Goal: Transaction & Acquisition: Purchase product/service

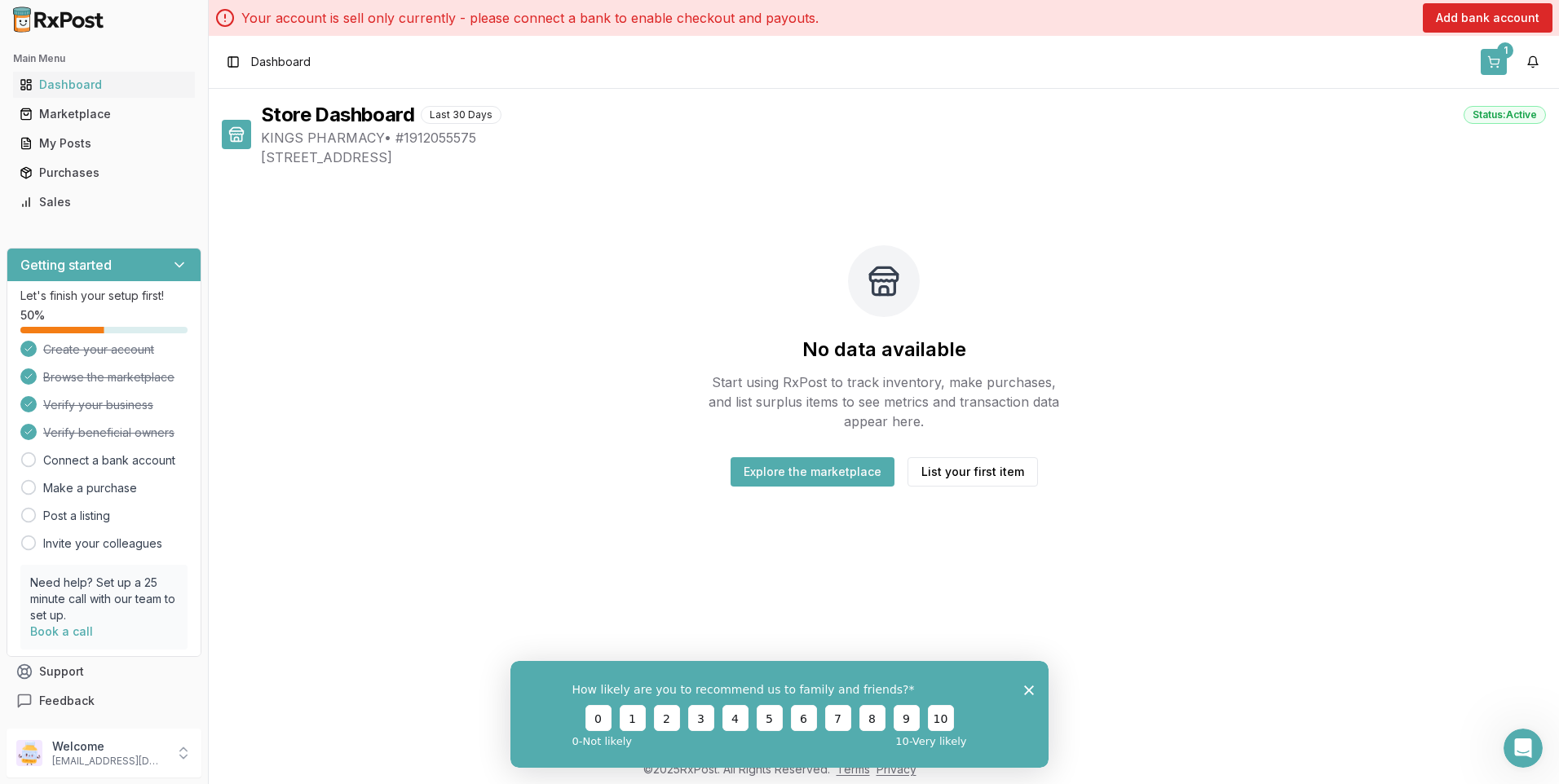
click at [1504, 49] on div "1" at bounding box center [1506, 51] width 17 height 17
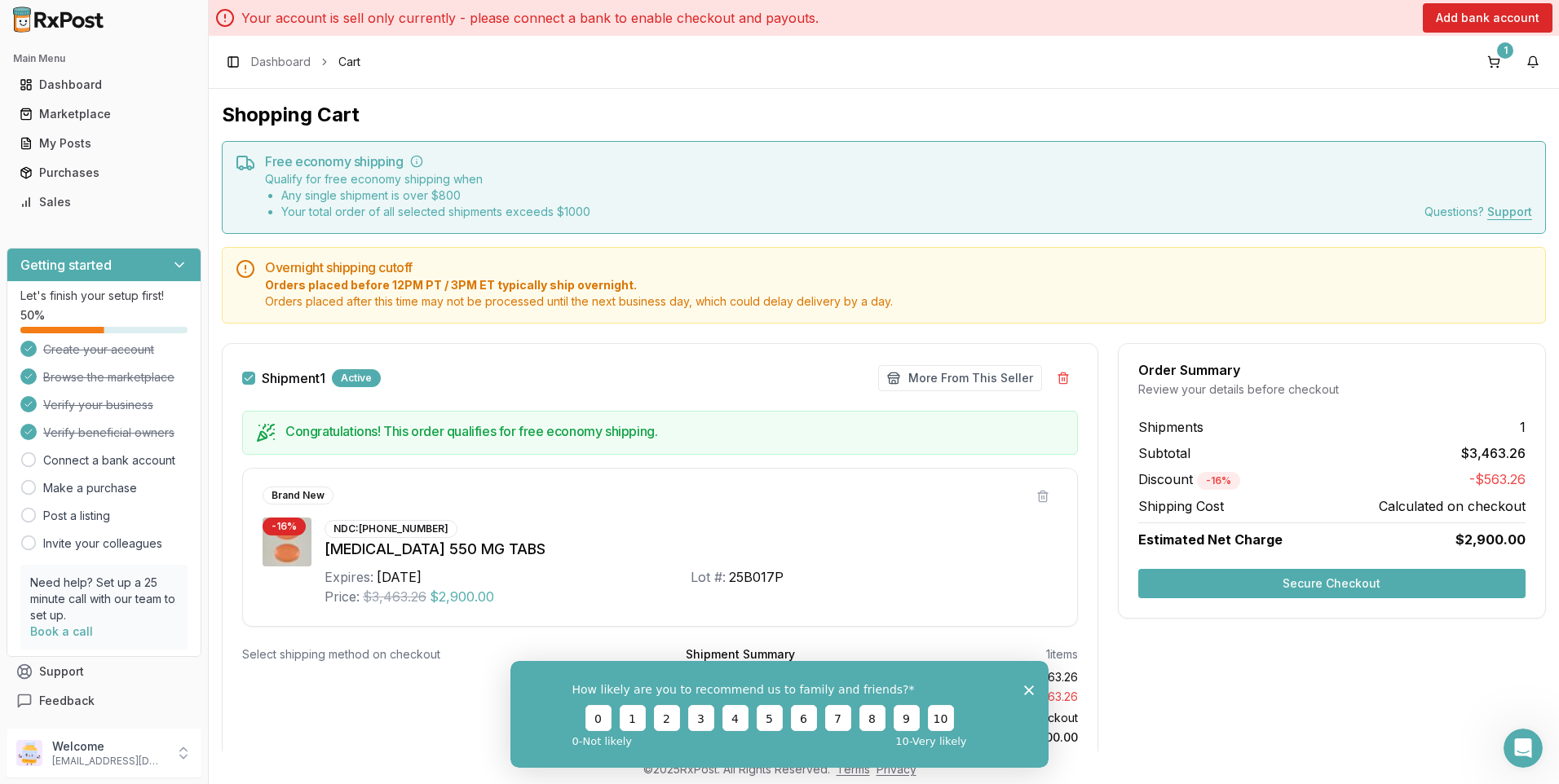
click at [31, 458] on icon at bounding box center [28, 460] width 17 height 17
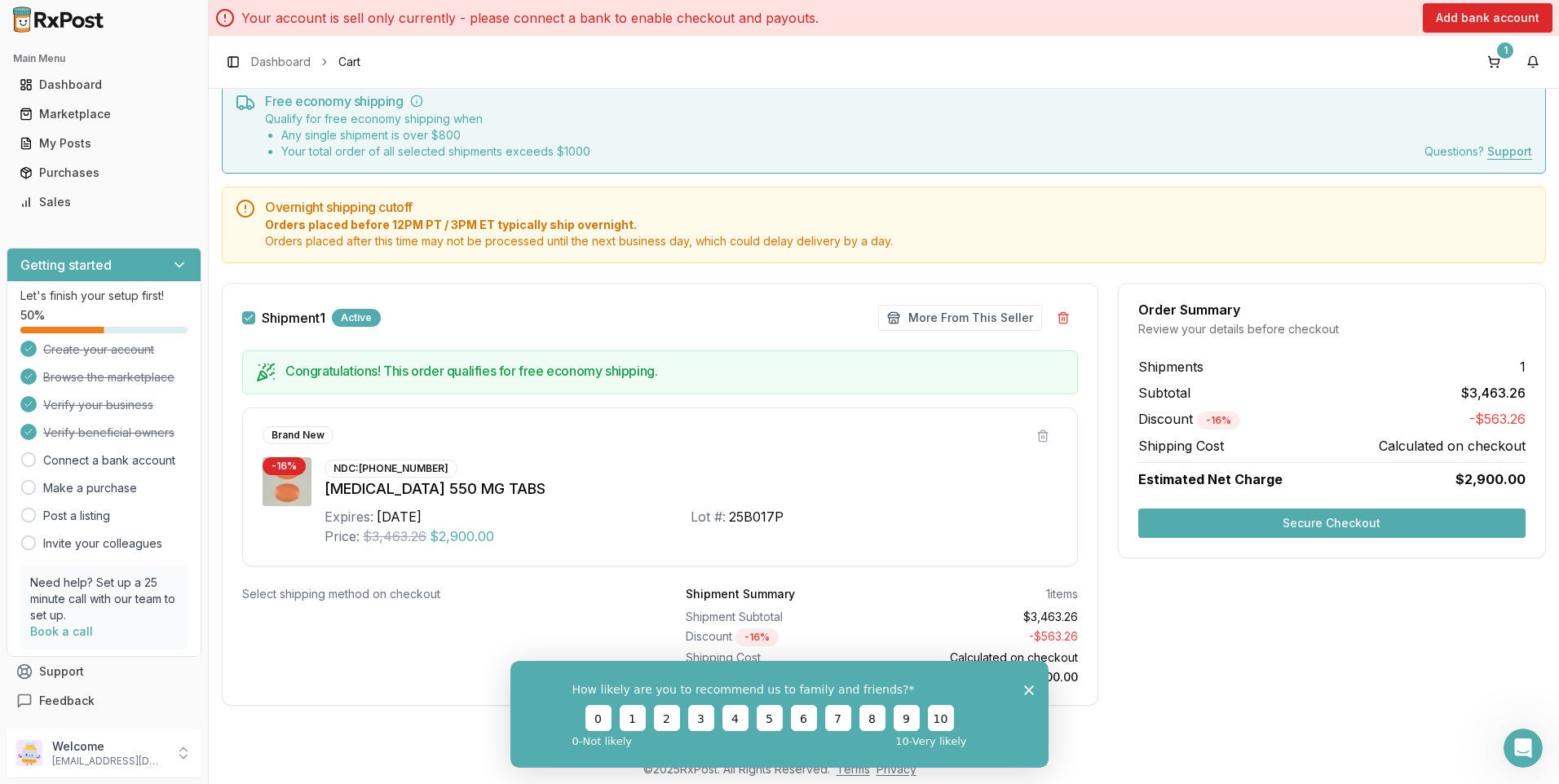
drag, startPoint x: 1027, startPoint y: 687, endPoint x: 1565, endPoint y: 1339, distance: 845.3
click at [1027, 687] on polygon "Close survey" at bounding box center [1029, 690] width 10 height 10
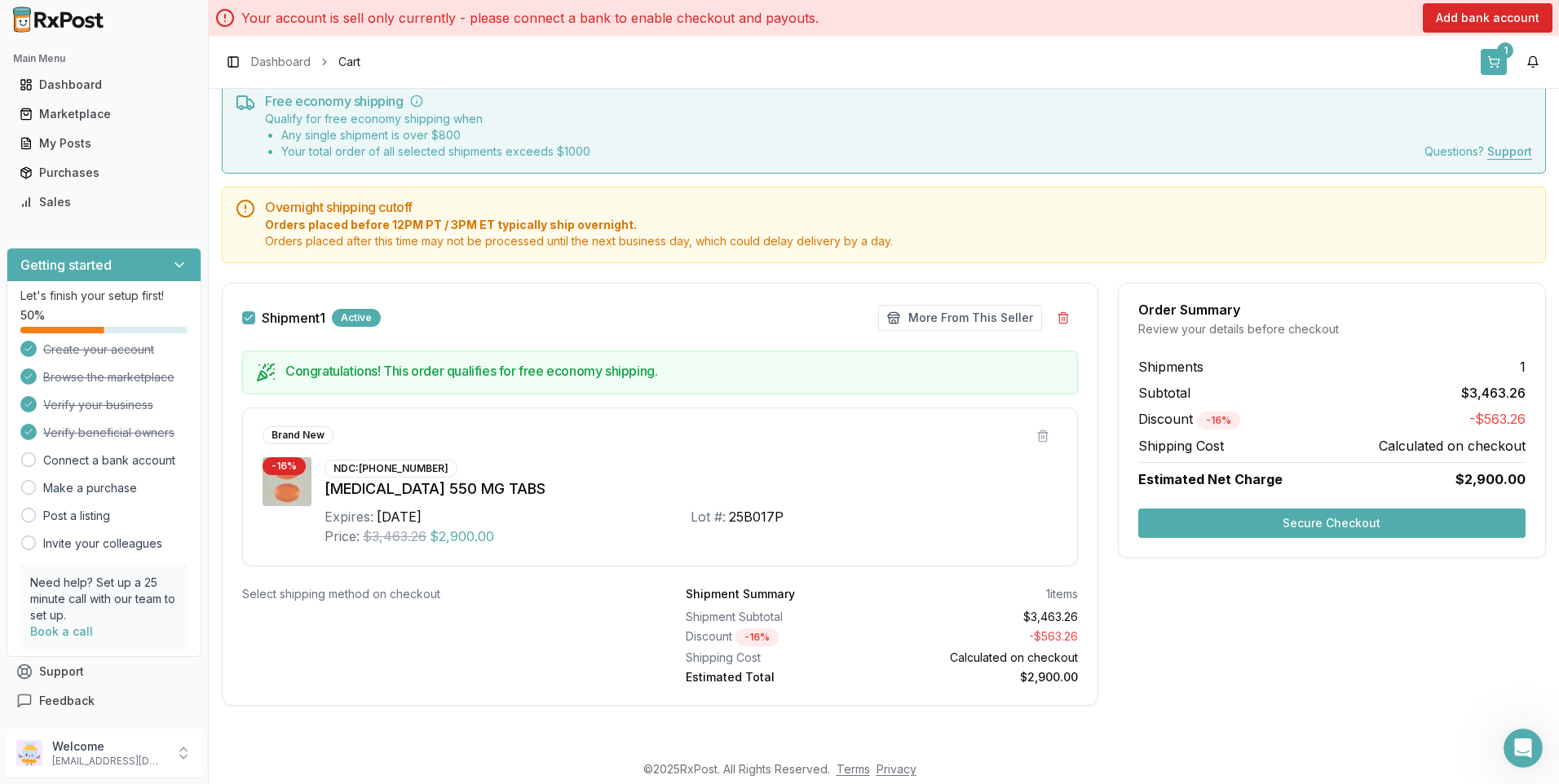
click at [1508, 48] on div "1" at bounding box center [1506, 51] width 17 height 17
click at [1305, 521] on button "Secure Checkout" at bounding box center [1332, 523] width 387 height 29
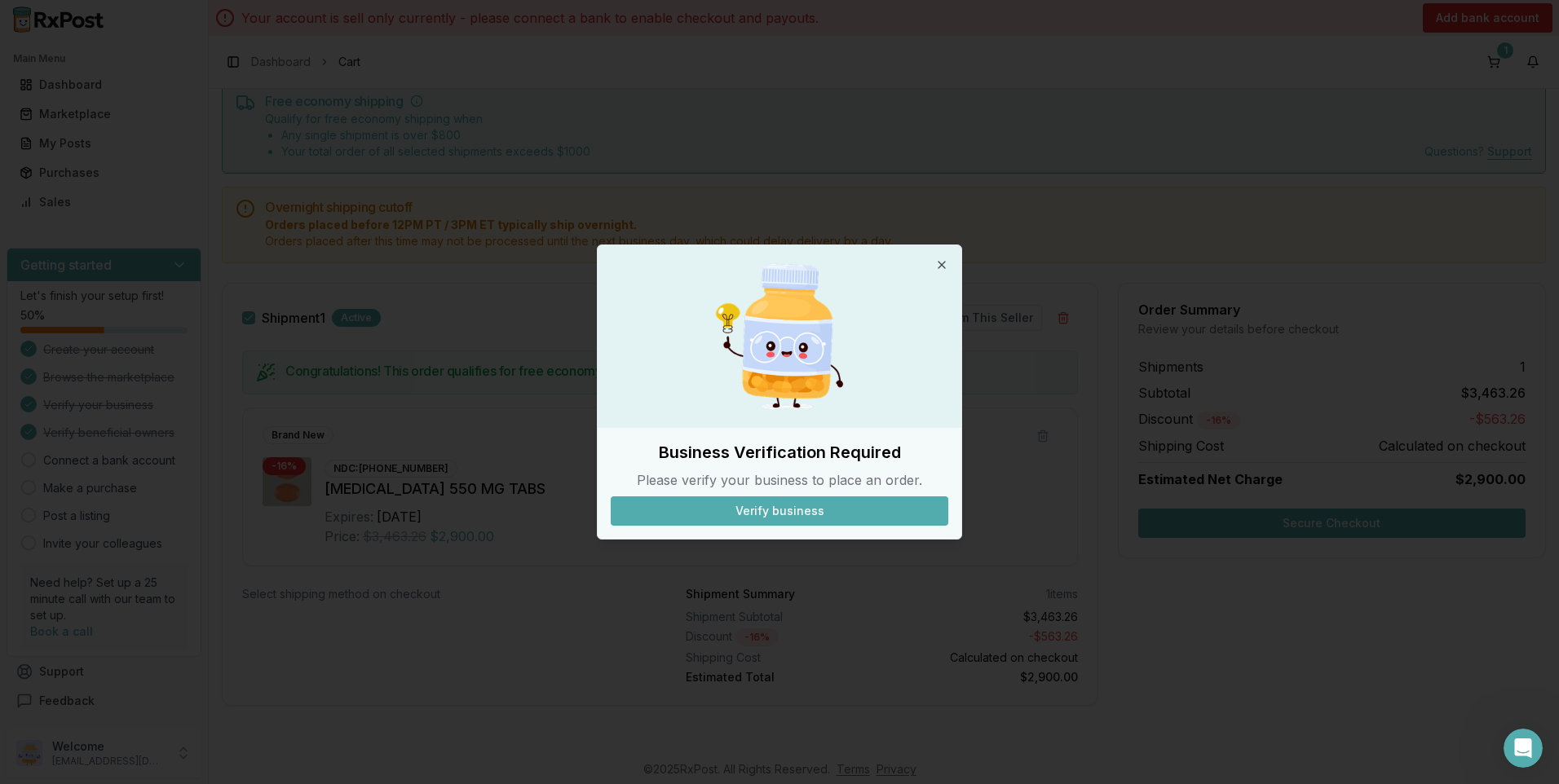
click at [774, 508] on button "Verify business" at bounding box center [779, 510] width 338 height 29
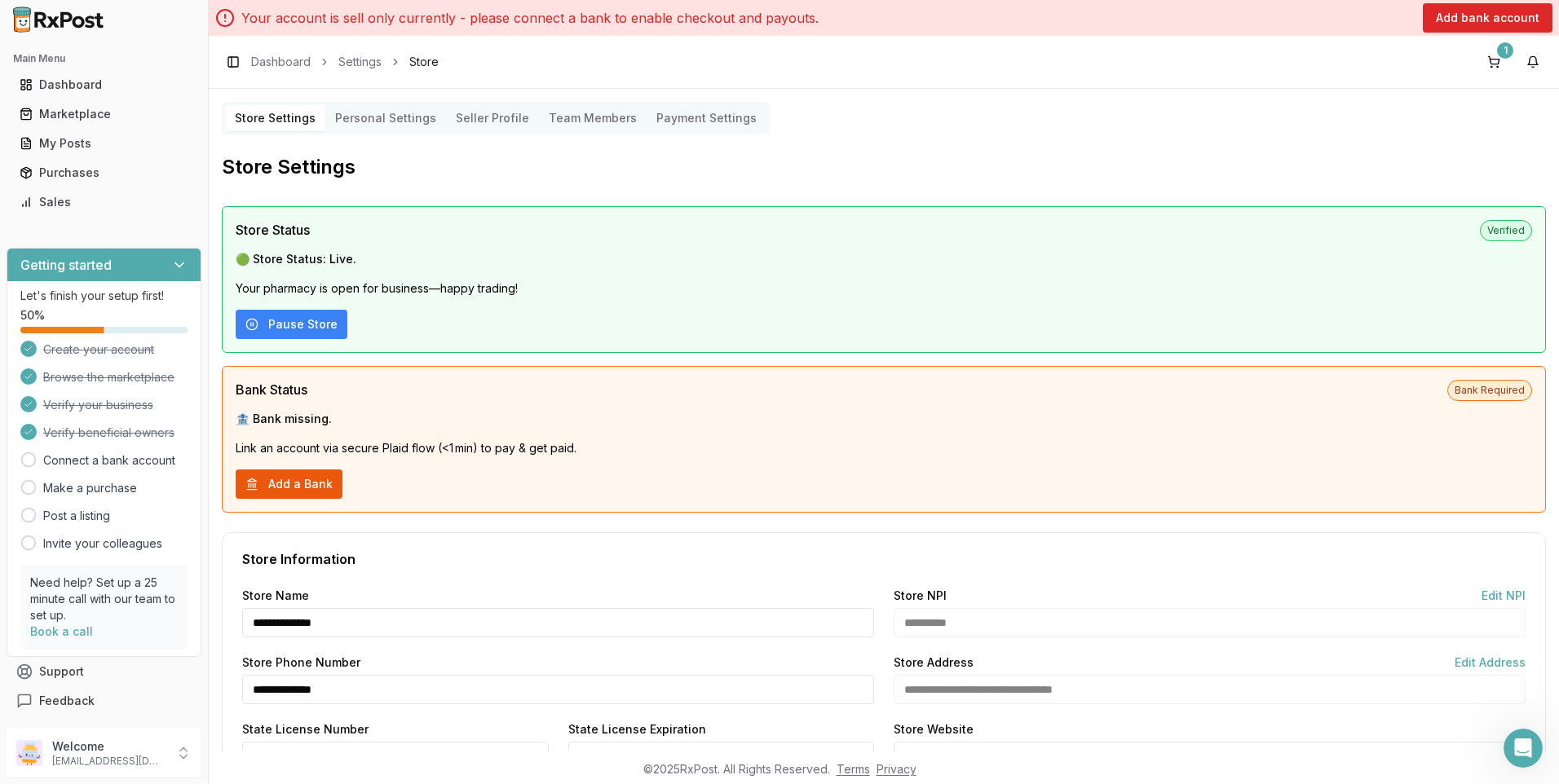
click at [266, 478] on button "Add a Bank" at bounding box center [289, 484] width 107 height 29
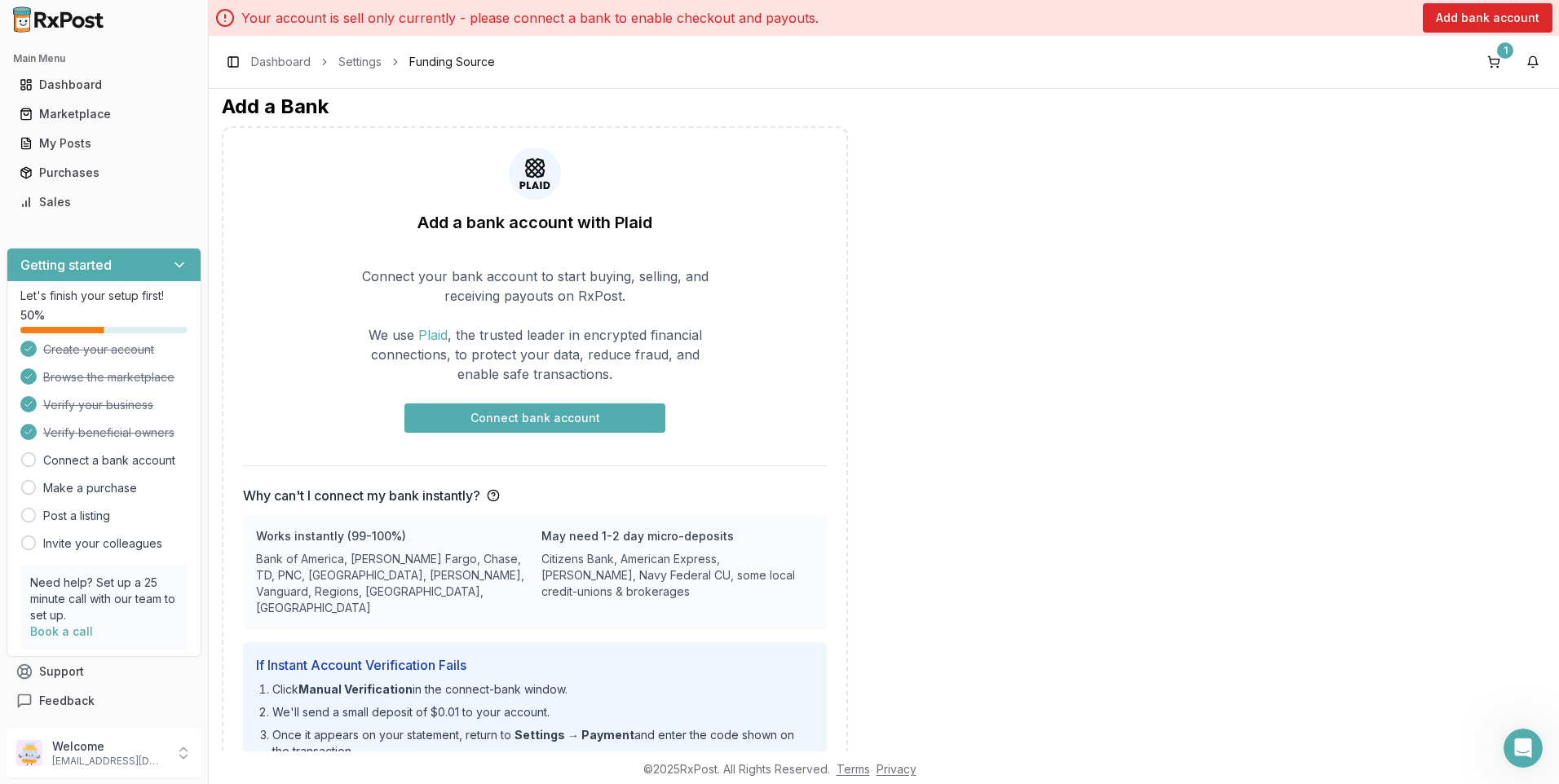
scroll to position [153, 0]
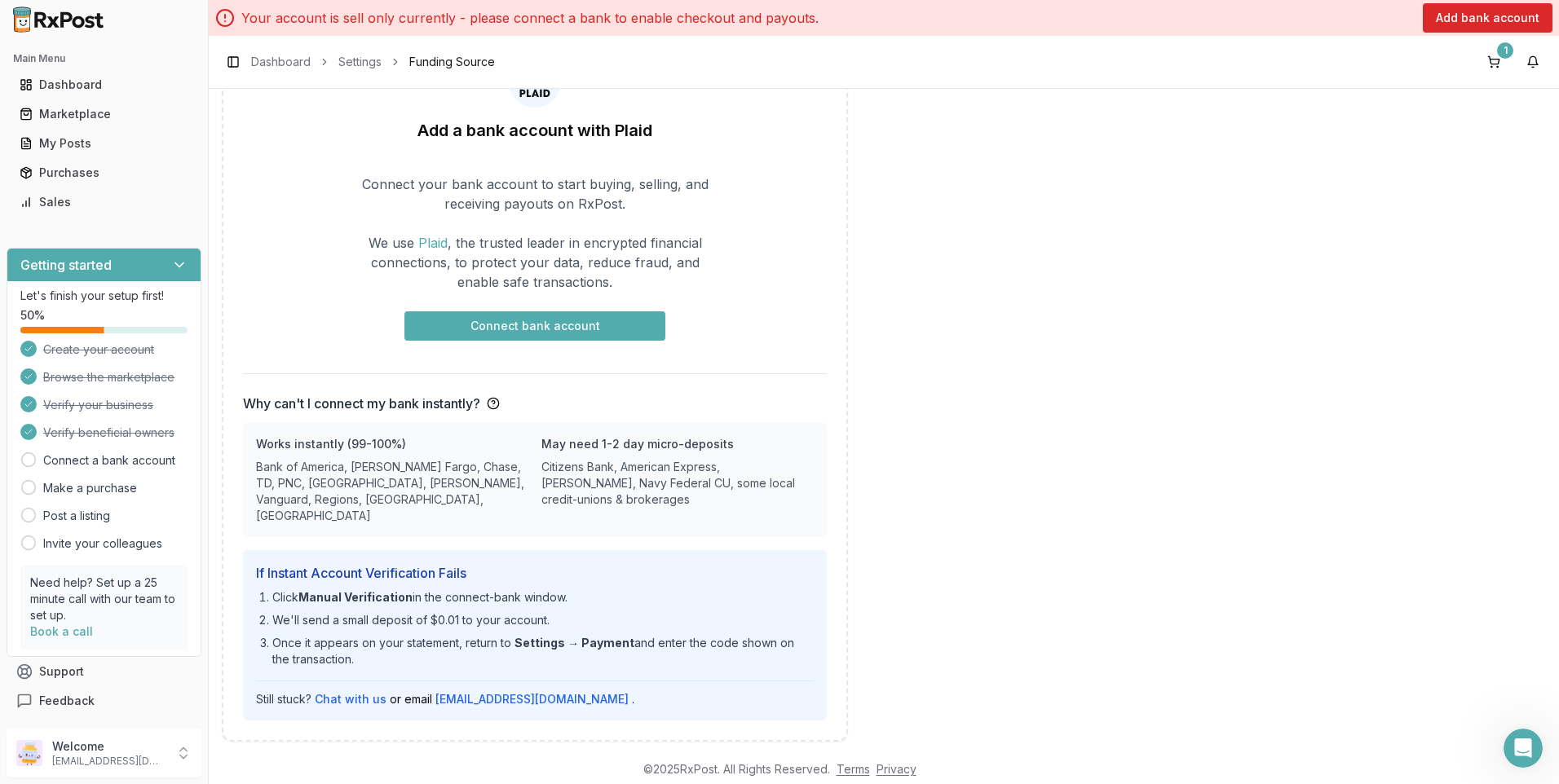
click at [546, 324] on button "Connect bank account" at bounding box center [535, 325] width 261 height 29
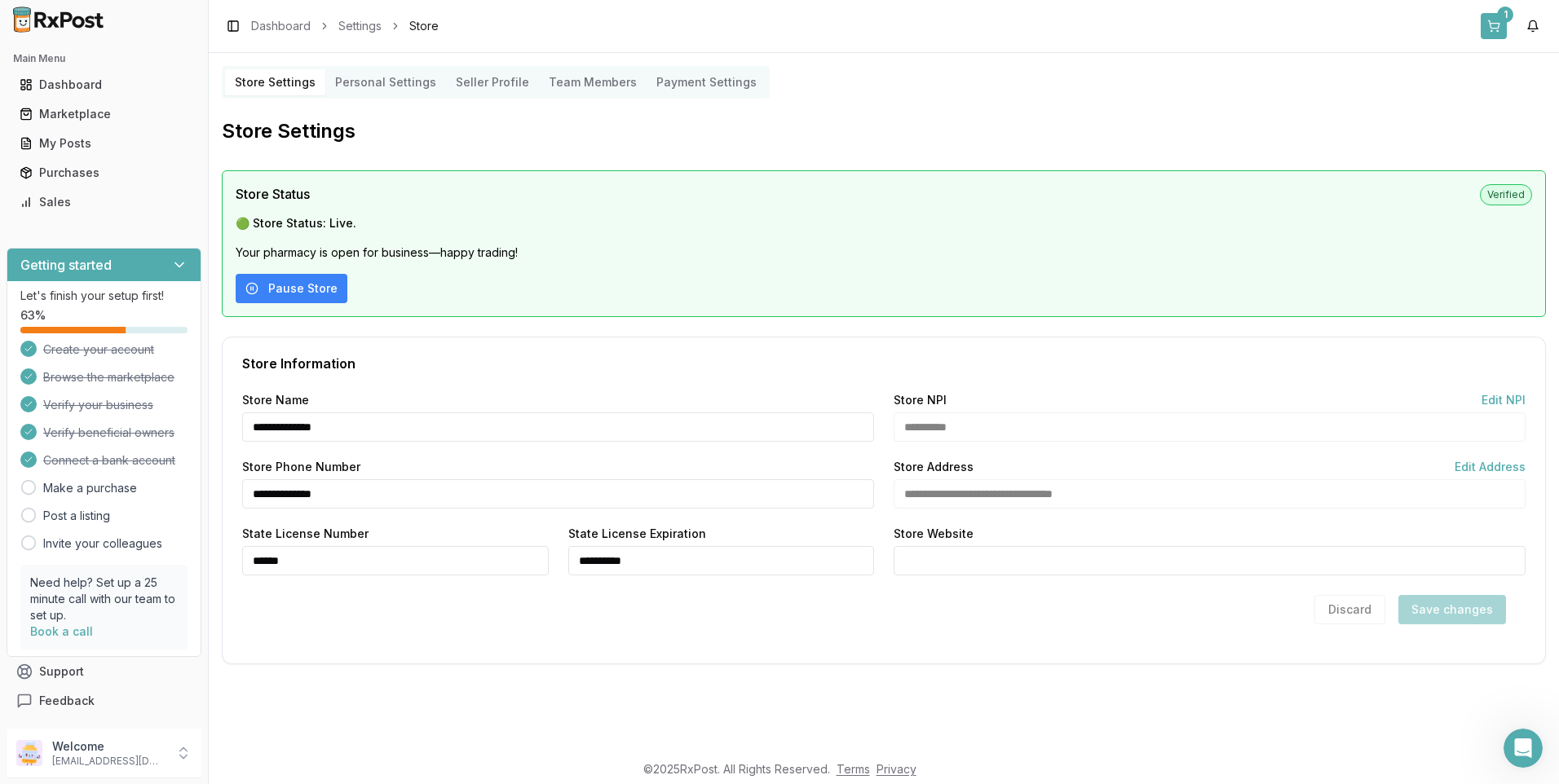
click at [1507, 18] on div "1" at bounding box center [1506, 15] width 17 height 17
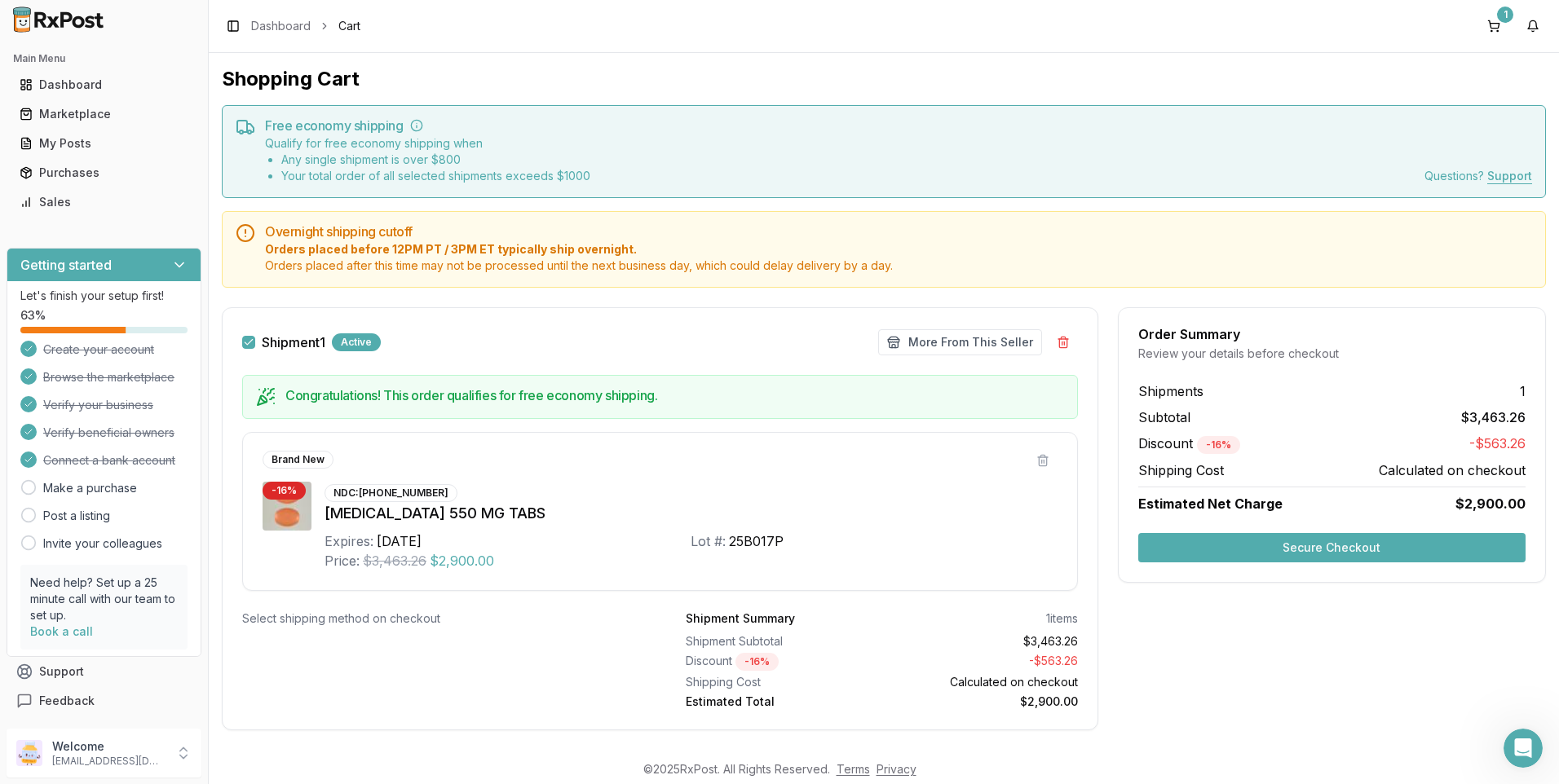
click at [1322, 548] on button "Secure Checkout" at bounding box center [1332, 547] width 387 height 29
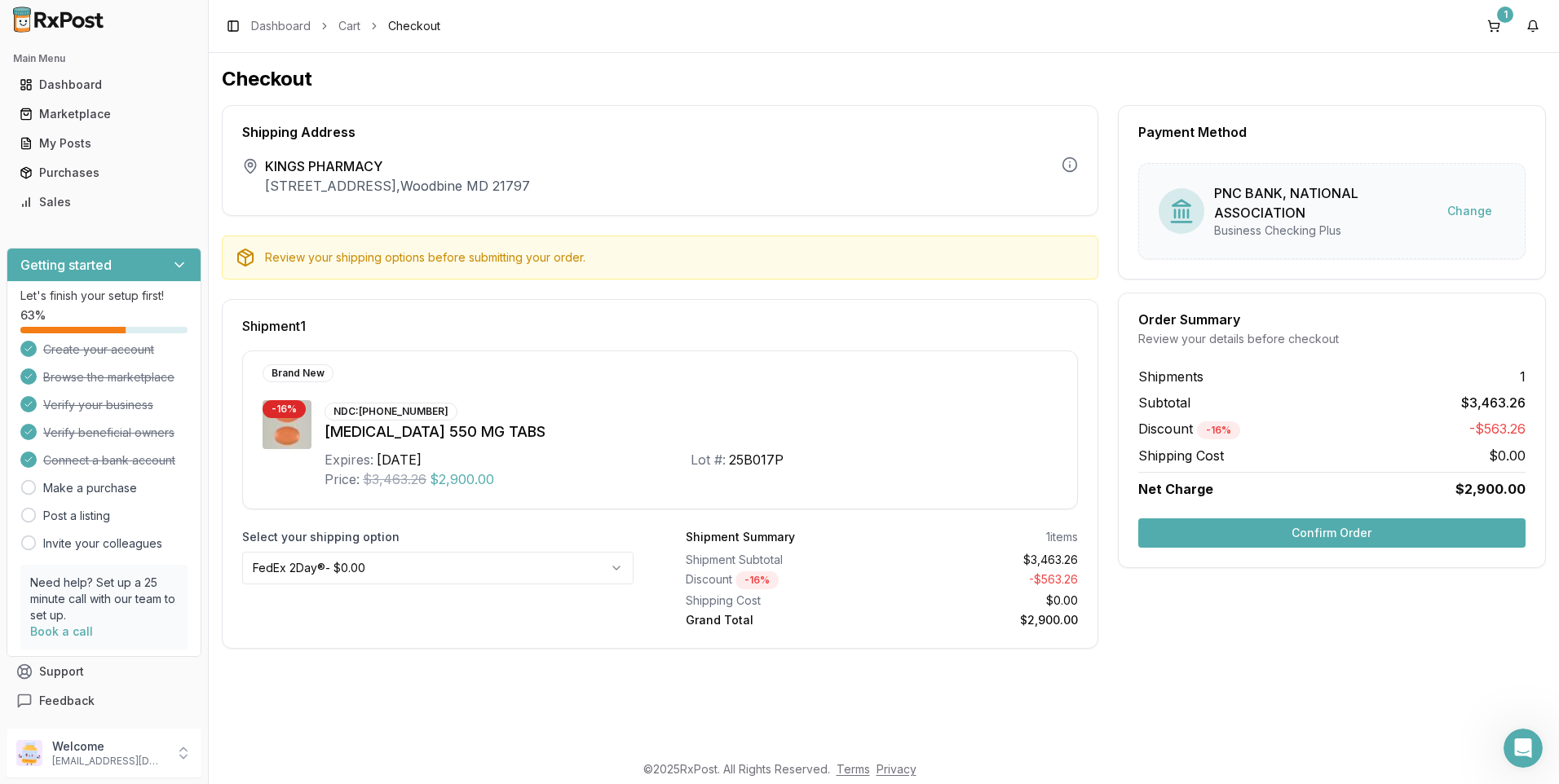
click at [1331, 535] on button "Confirm Order" at bounding box center [1332, 533] width 387 height 29
